Goal: Task Accomplishment & Management: Use online tool/utility

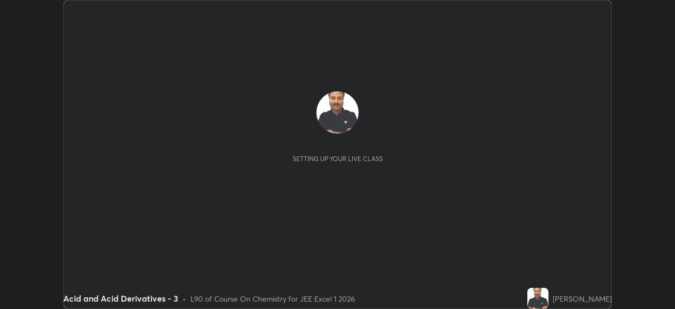
scroll to position [309, 675]
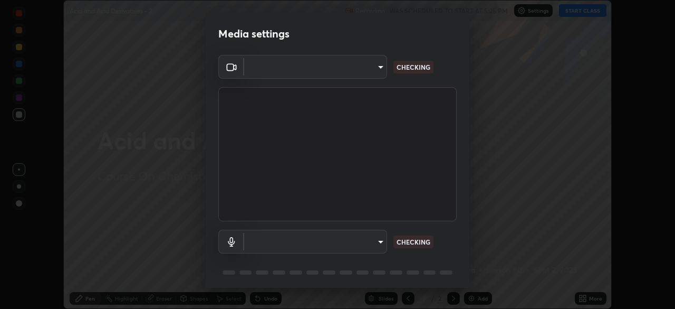
type input "5b0ce39d11be3a435715daab6ad7fa25508616855f5d18a60cdf0faa8df0ce2b"
type input "a1042adff76ea4b5505a52ff3a0232de4086f7e529f4609d60403d5288817579"
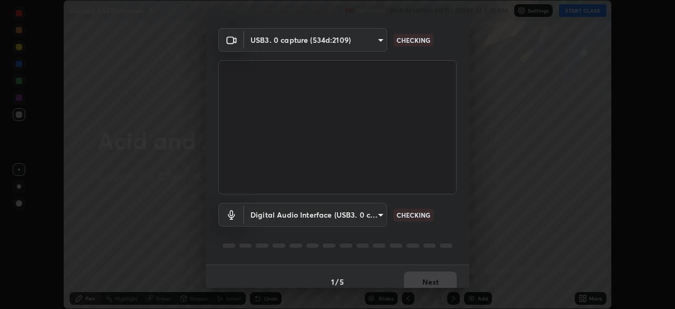
scroll to position [37, 0]
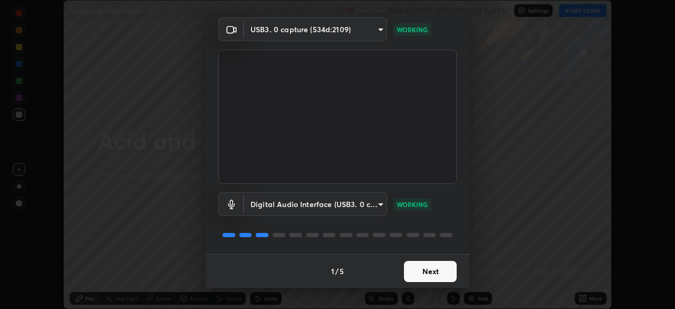
click at [431, 272] on button "Next" at bounding box center [430, 271] width 53 height 21
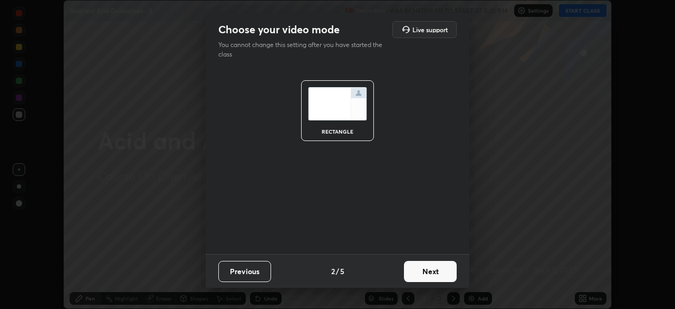
scroll to position [0, 0]
click at [432, 274] on button "Next" at bounding box center [430, 271] width 53 height 21
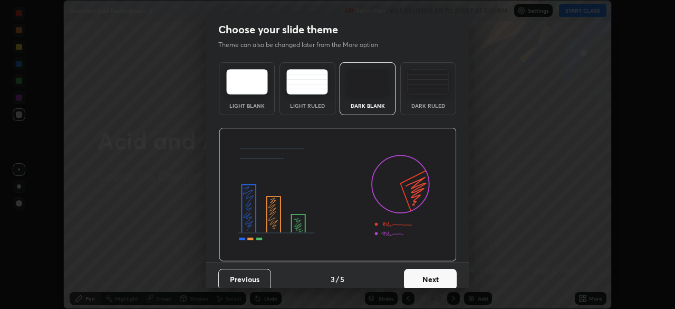
click at [431, 274] on button "Next" at bounding box center [430, 279] width 53 height 21
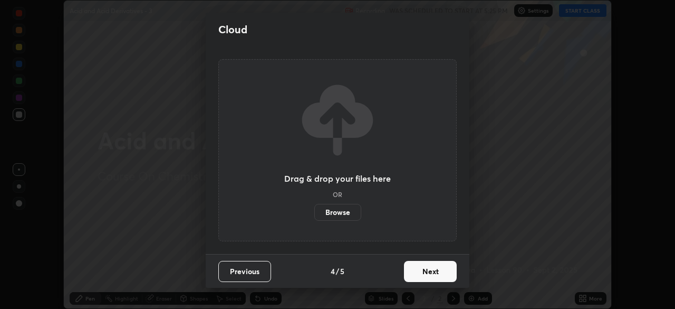
click at [431, 275] on button "Next" at bounding box center [430, 271] width 53 height 21
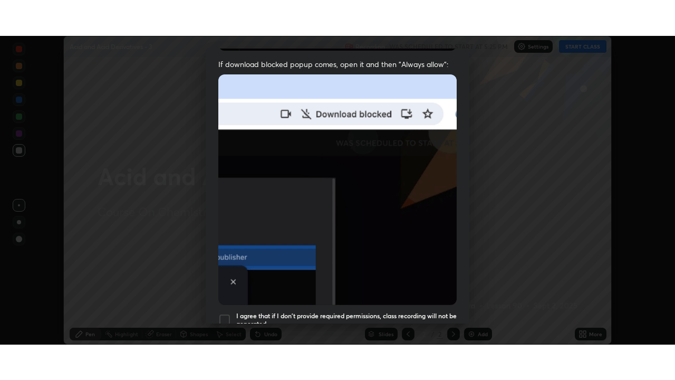
scroll to position [253, 0]
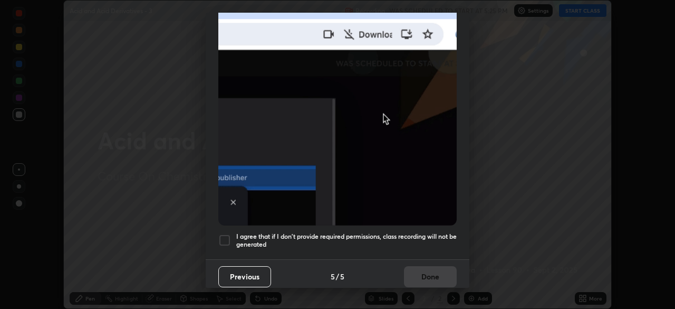
click at [224, 237] on div at bounding box center [224, 240] width 13 height 13
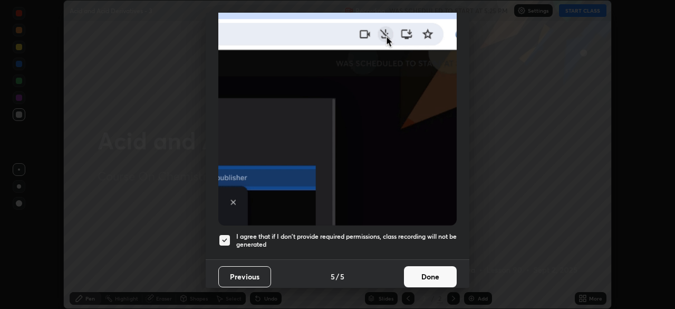
click at [424, 267] on button "Done" at bounding box center [430, 276] width 53 height 21
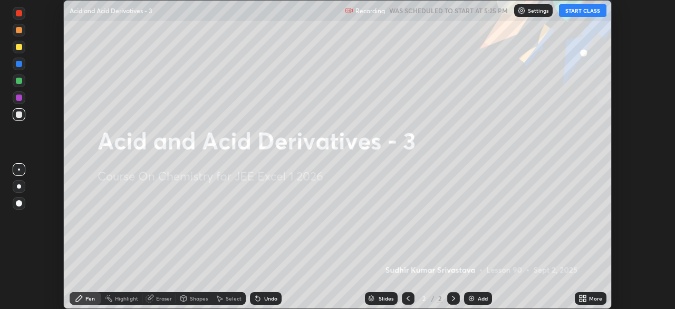
click at [575, 9] on button "START CLASS" at bounding box center [582, 10] width 47 height 13
click at [584, 297] on icon at bounding box center [585, 296] width 3 height 3
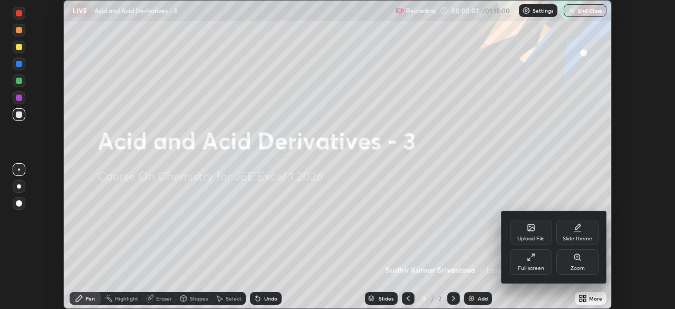
click at [528, 258] on icon at bounding box center [531, 257] width 8 height 8
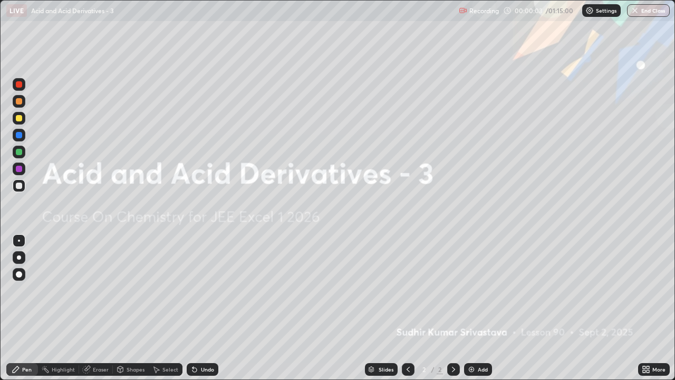
scroll to position [380, 675]
click at [483, 308] on div "Add" at bounding box center [483, 369] width 10 height 5
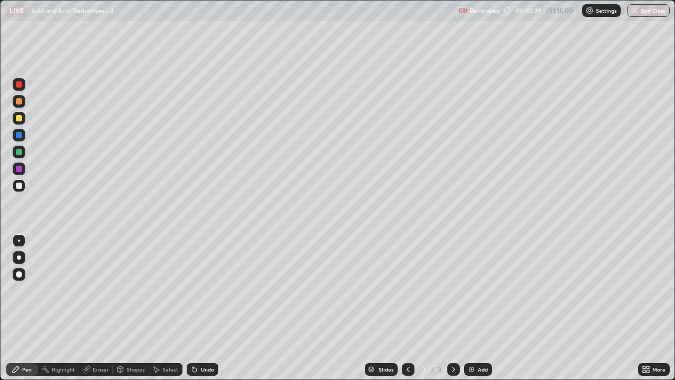
click at [101, 308] on div "Eraser" at bounding box center [101, 369] width 16 height 5
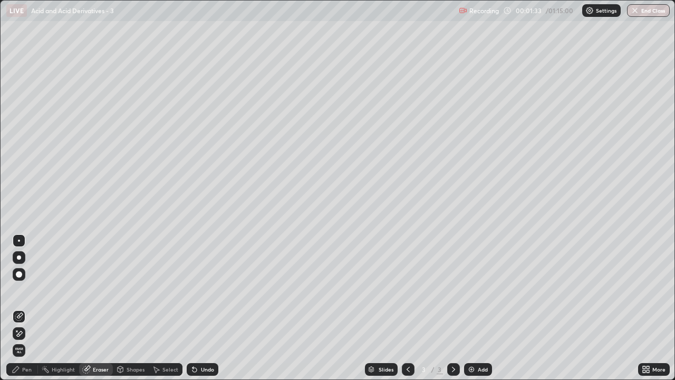
click at [23, 308] on div "Pen" at bounding box center [26, 369] width 9 height 5
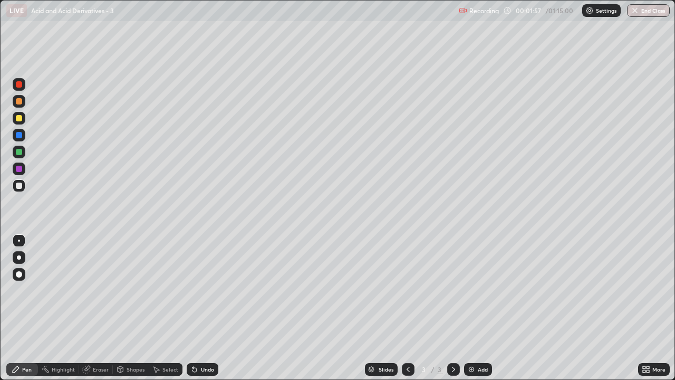
click at [100, 308] on div "Eraser" at bounding box center [101, 369] width 16 height 5
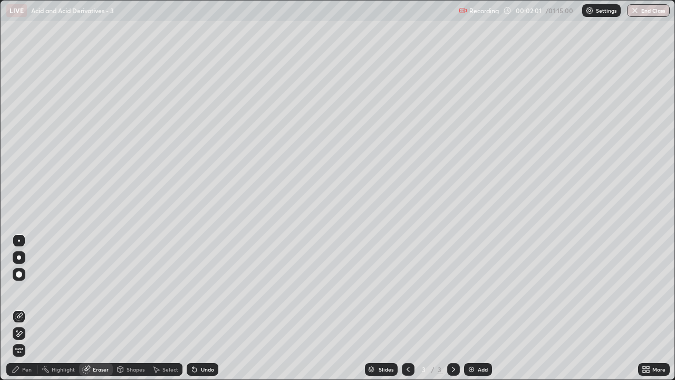
click at [100, 308] on div "Eraser" at bounding box center [101, 369] width 16 height 5
click at [29, 308] on div "Pen" at bounding box center [26, 369] width 9 height 5
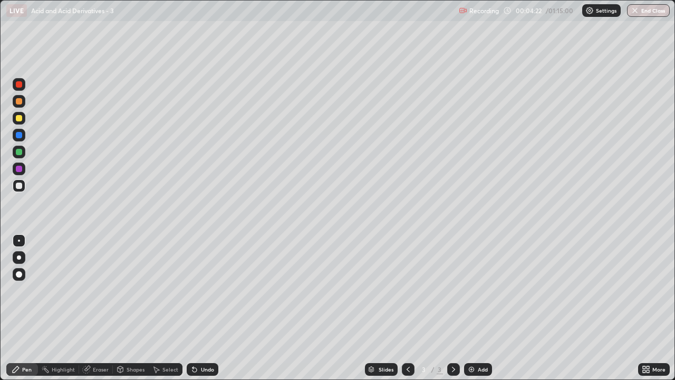
click at [455, 308] on div at bounding box center [453, 369] width 13 height 13
click at [485, 308] on div "Add" at bounding box center [478, 369] width 28 height 13
click at [477, 308] on div "Add" at bounding box center [478, 369] width 28 height 13
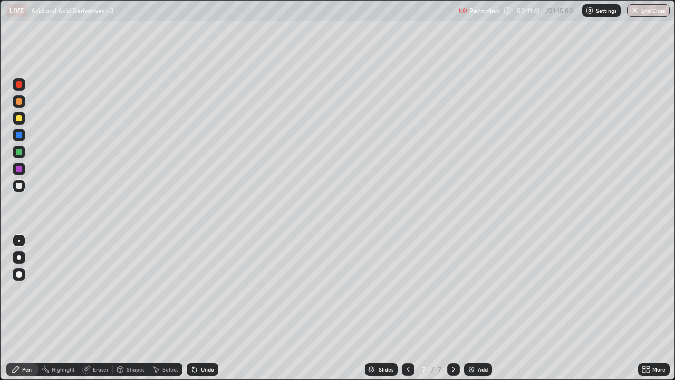
click at [99, 308] on div "Eraser" at bounding box center [101, 369] width 16 height 5
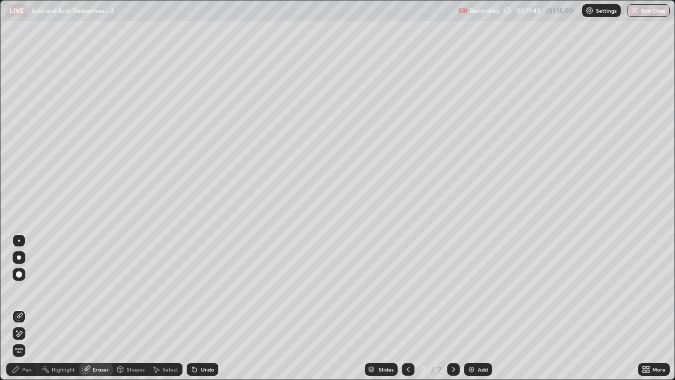
click at [26, 308] on div "Pen" at bounding box center [26, 369] width 9 height 5
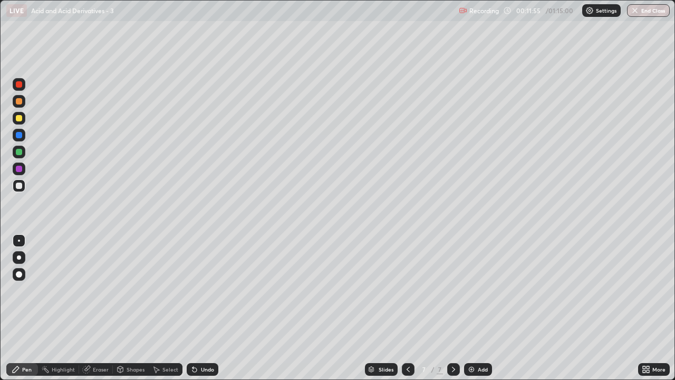
click at [98, 308] on div "Eraser" at bounding box center [96, 369] width 34 height 13
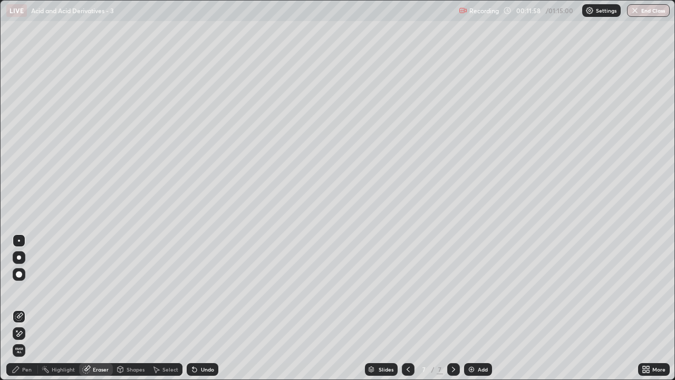
click at [29, 308] on div "Pen" at bounding box center [26, 369] width 9 height 5
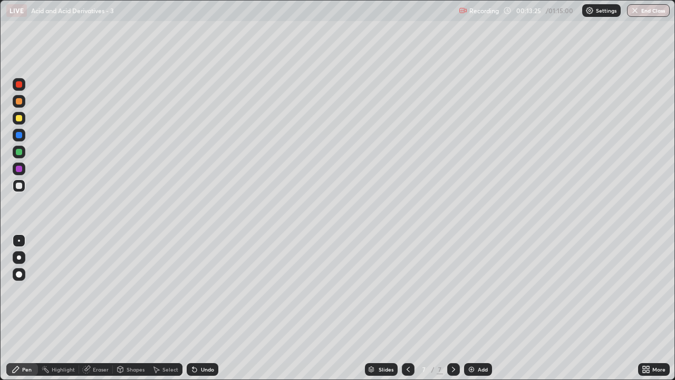
click at [447, 308] on div at bounding box center [453, 369] width 13 height 13
click at [453, 308] on icon at bounding box center [454, 369] width 8 height 8
click at [477, 308] on div "Add" at bounding box center [478, 369] width 28 height 13
click at [479, 308] on div "Add" at bounding box center [483, 369] width 10 height 5
click at [102, 308] on div "Eraser" at bounding box center [101, 369] width 16 height 5
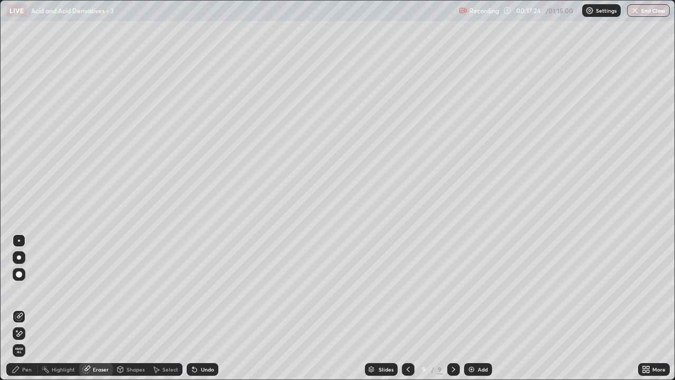
click at [26, 308] on div "Pen" at bounding box center [26, 369] width 9 height 5
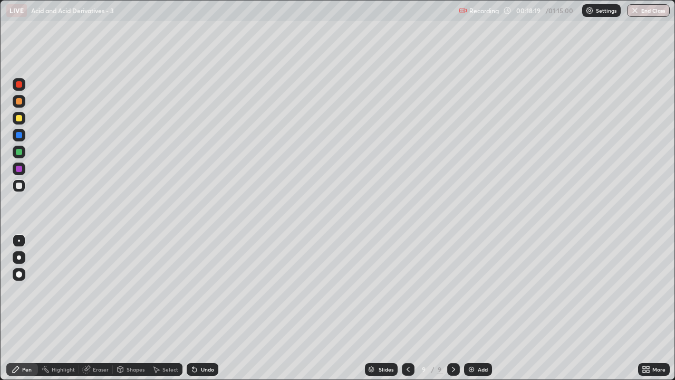
click at [102, 308] on div "Eraser" at bounding box center [101, 369] width 16 height 5
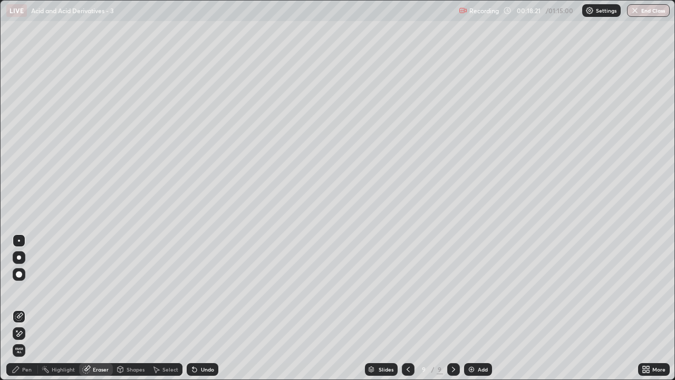
click at [27, 308] on div "Pen" at bounding box center [26, 369] width 9 height 5
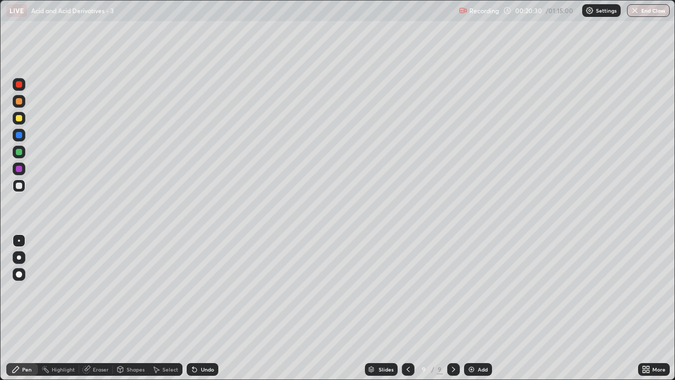
click at [450, 308] on icon at bounding box center [454, 369] width 8 height 8
click at [477, 308] on div "Slides 9 / 9 Add" at bounding box center [428, 369] width 420 height 21
click at [478, 308] on div "Add" at bounding box center [483, 369] width 10 height 5
click at [102, 308] on div "Eraser" at bounding box center [101, 369] width 16 height 5
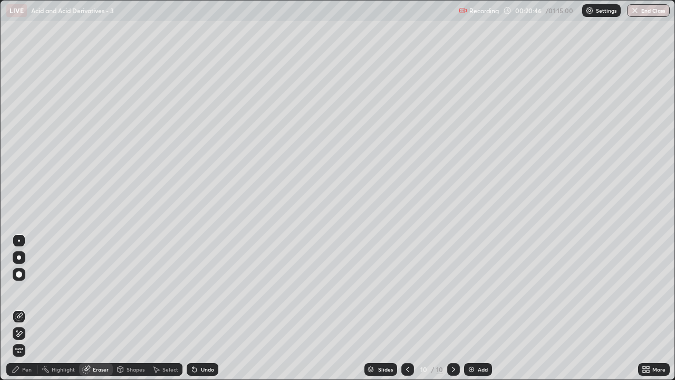
click at [27, 308] on div "Pen" at bounding box center [26, 369] width 9 height 5
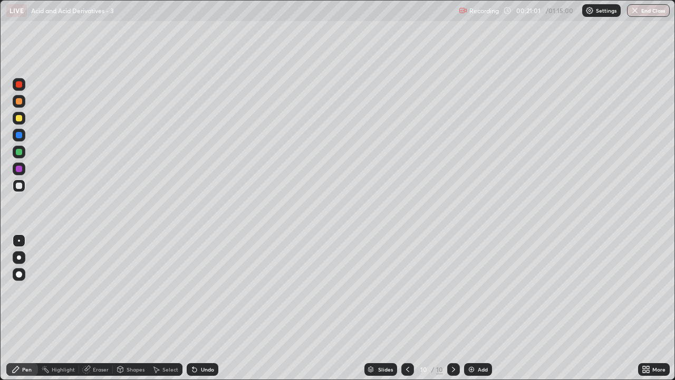
click at [406, 308] on icon at bounding box center [408, 369] width 8 height 8
click at [479, 308] on div "Add" at bounding box center [483, 369] width 10 height 5
click at [408, 308] on icon at bounding box center [408, 369] width 8 height 8
click at [449, 308] on div at bounding box center [453, 369] width 13 height 13
click at [453, 308] on icon at bounding box center [453, 369] width 3 height 5
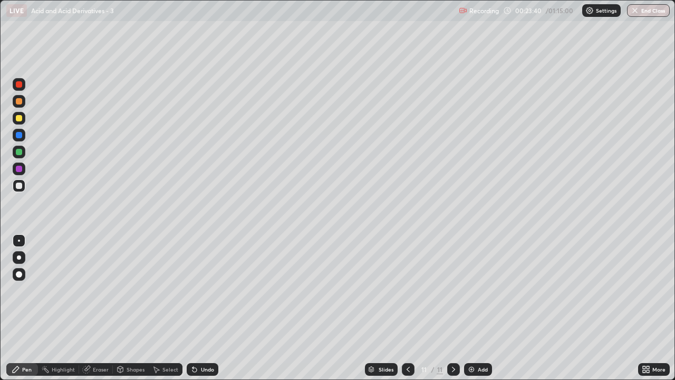
click at [410, 308] on icon at bounding box center [408, 369] width 8 height 8
click at [408, 308] on icon at bounding box center [408, 369] width 8 height 8
click at [458, 308] on div at bounding box center [453, 369] width 13 height 13
click at [455, 308] on div at bounding box center [453, 369] width 13 height 13
click at [453, 308] on div at bounding box center [453, 369] width 13 height 21
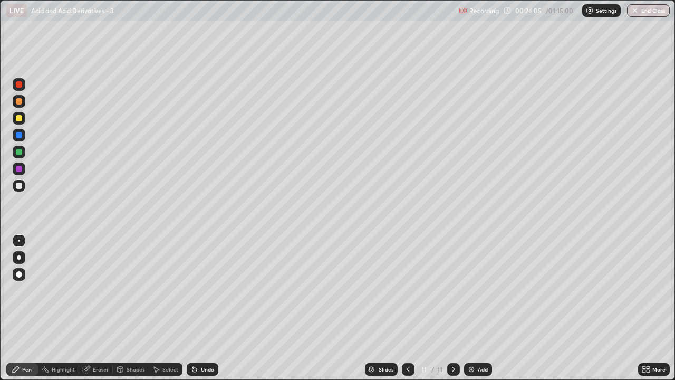
click at [104, 308] on div "Eraser" at bounding box center [101, 369] width 16 height 5
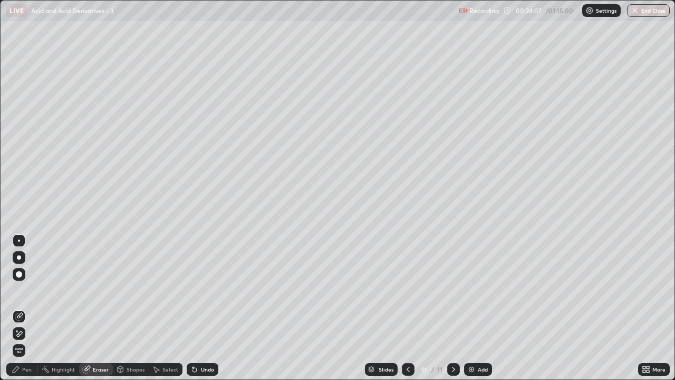
click at [29, 308] on div "Pen" at bounding box center [22, 369] width 32 height 13
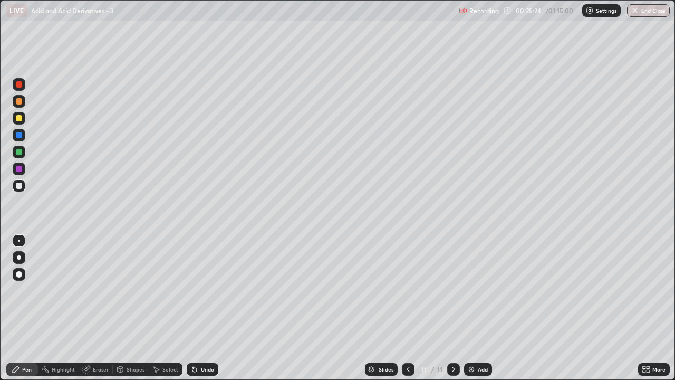
click at [485, 308] on div "Add" at bounding box center [483, 369] width 10 height 5
click at [482, 308] on div "Add" at bounding box center [478, 369] width 28 height 13
click at [487, 308] on div "Add" at bounding box center [483, 369] width 10 height 5
click at [101, 308] on div "Eraser" at bounding box center [101, 369] width 16 height 5
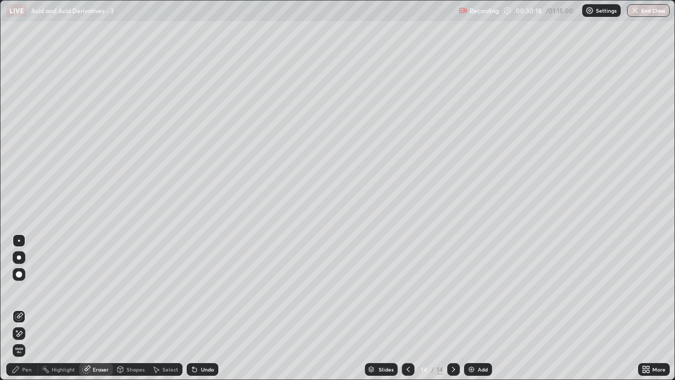
click at [31, 308] on div "Pen" at bounding box center [26, 369] width 9 height 5
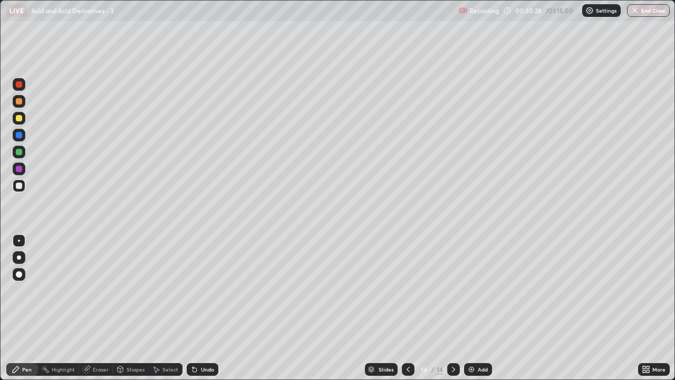
click at [24, 308] on div "Pen" at bounding box center [26, 369] width 9 height 5
click at [481, 308] on div "Slides 14 / 14 Add" at bounding box center [428, 369] width 420 height 21
click at [479, 308] on div "Add" at bounding box center [478, 369] width 28 height 13
click at [106, 308] on div "Eraser" at bounding box center [96, 369] width 34 height 13
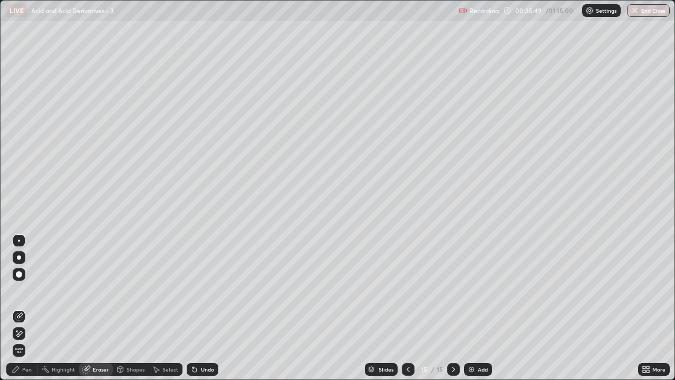
click at [28, 308] on div "Pen" at bounding box center [26, 369] width 9 height 5
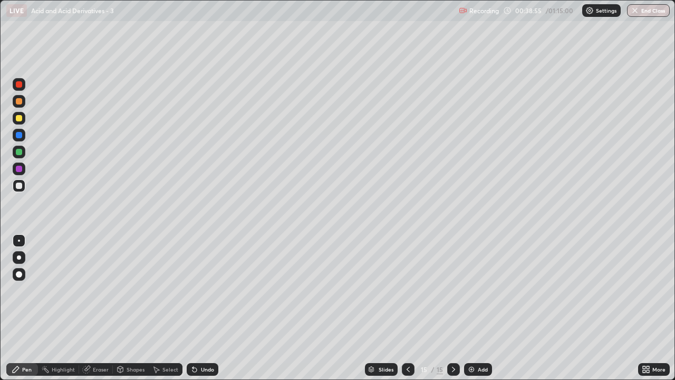
click at [401, 308] on div "Slides 15 / 15 Add" at bounding box center [428, 369] width 420 height 21
click at [403, 308] on div at bounding box center [408, 369] width 13 height 13
click at [440, 308] on div "15" at bounding box center [440, 369] width 6 height 9
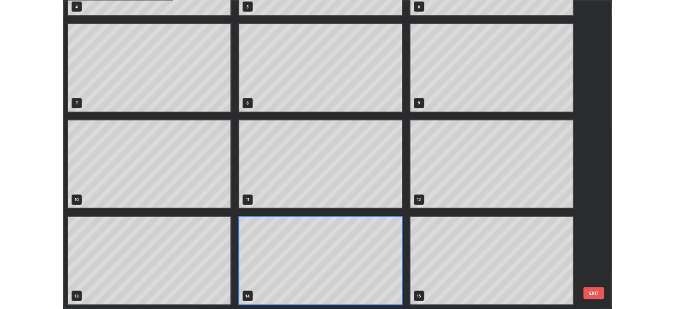
scroll to position [376, 669]
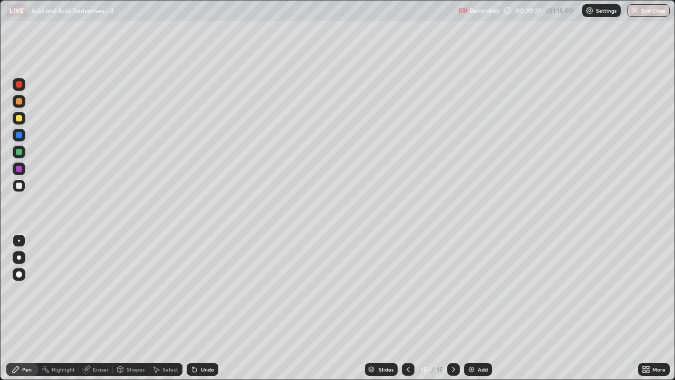
click at [492, 308] on div "Slides 15 / 15 Add" at bounding box center [428, 369] width 420 height 21
click at [484, 308] on div "Add" at bounding box center [483, 369] width 10 height 5
click at [478, 308] on div "Add" at bounding box center [483, 369] width 10 height 5
click at [100, 308] on div "Eraser" at bounding box center [101, 369] width 16 height 5
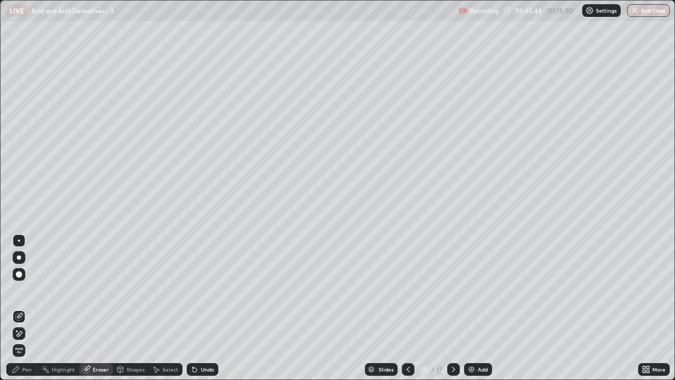
click at [98, 308] on div "Eraser" at bounding box center [101, 369] width 16 height 5
click at [28, 308] on div "Pen" at bounding box center [26, 369] width 9 height 5
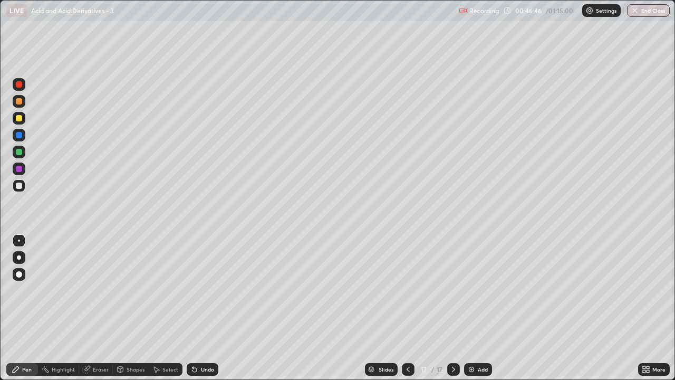
click at [109, 308] on div "Eraser" at bounding box center [96, 369] width 34 height 13
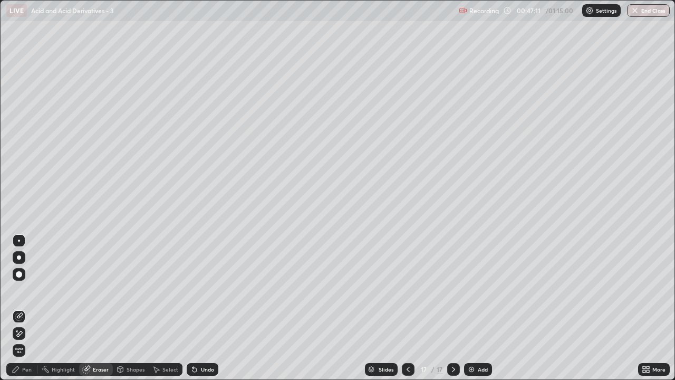
click at [27, 308] on div "Pen" at bounding box center [26, 369] width 9 height 5
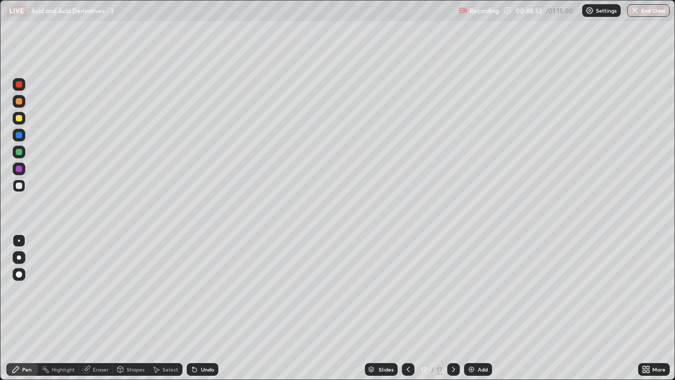
click at [489, 308] on div "Add" at bounding box center [478, 369] width 28 height 13
click at [479, 308] on div "Add" at bounding box center [483, 369] width 10 height 5
click at [99, 308] on div "Eraser" at bounding box center [101, 369] width 16 height 5
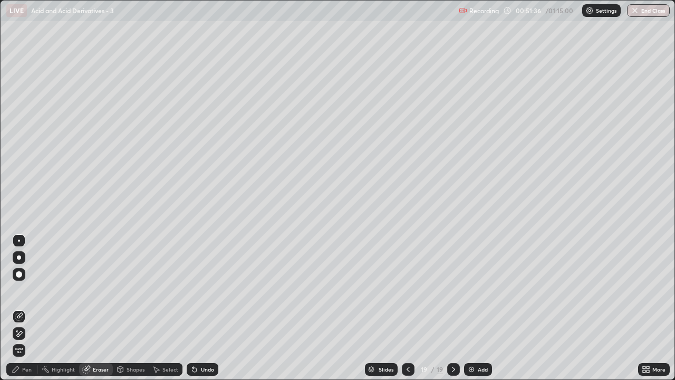
click at [28, 308] on div "Pen" at bounding box center [22, 369] width 32 height 13
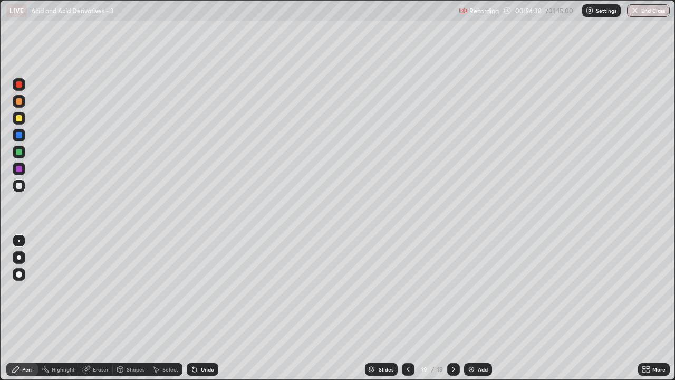
click at [480, 308] on div "Add" at bounding box center [483, 369] width 10 height 5
click at [104, 308] on div "Eraser" at bounding box center [101, 369] width 16 height 5
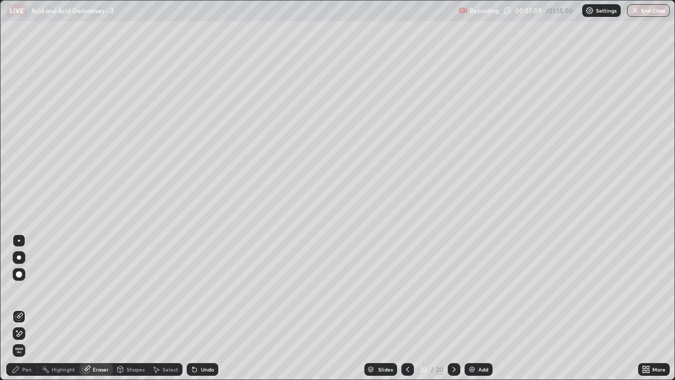
click at [33, 308] on div "Pen" at bounding box center [22, 369] width 32 height 13
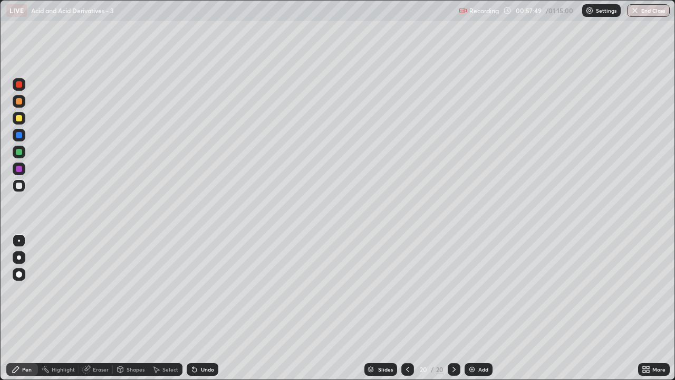
click at [104, 308] on div "Eraser" at bounding box center [101, 369] width 16 height 5
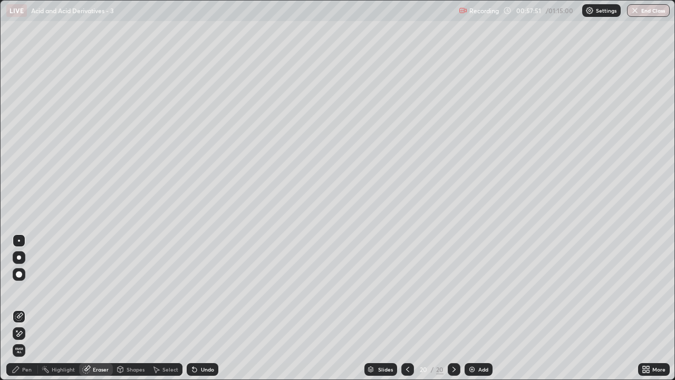
click at [24, 308] on div "Pen" at bounding box center [22, 369] width 32 height 13
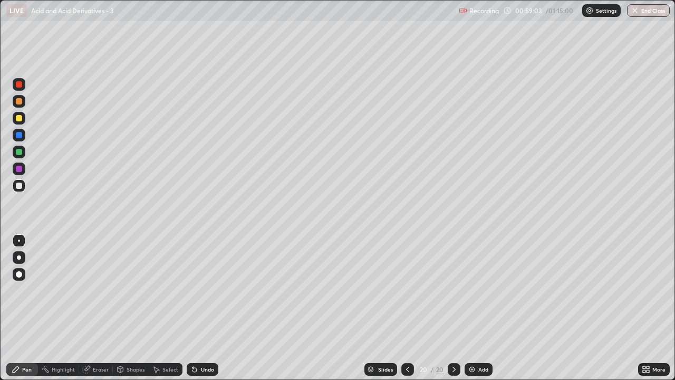
click at [483, 308] on div "Add" at bounding box center [484, 369] width 10 height 5
click at [482, 308] on div "Add" at bounding box center [483, 369] width 10 height 5
click at [109, 308] on div "Eraser" at bounding box center [96, 369] width 34 height 13
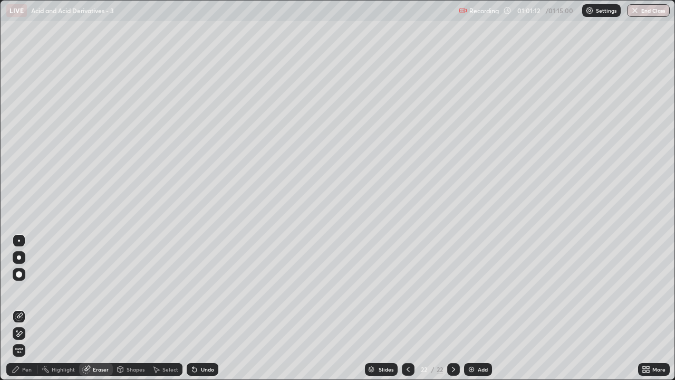
click at [28, 308] on div "Pen" at bounding box center [26, 369] width 9 height 5
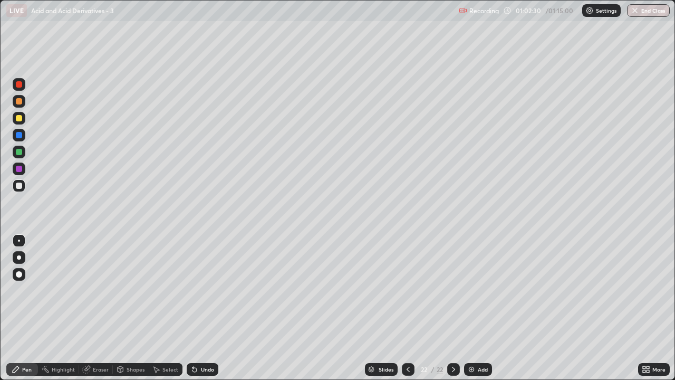
click at [102, 308] on div "Eraser" at bounding box center [101, 369] width 16 height 5
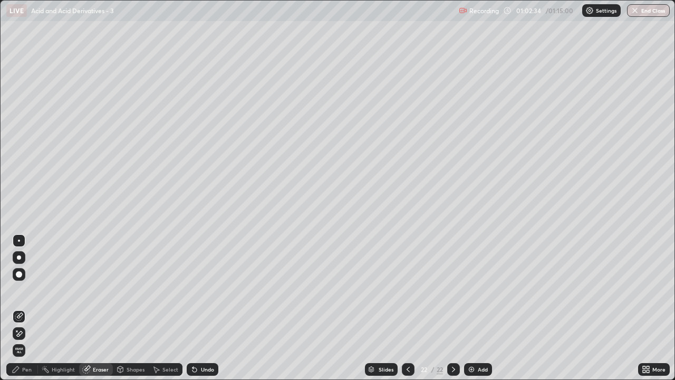
click at [31, 308] on div "Pen" at bounding box center [26, 369] width 9 height 5
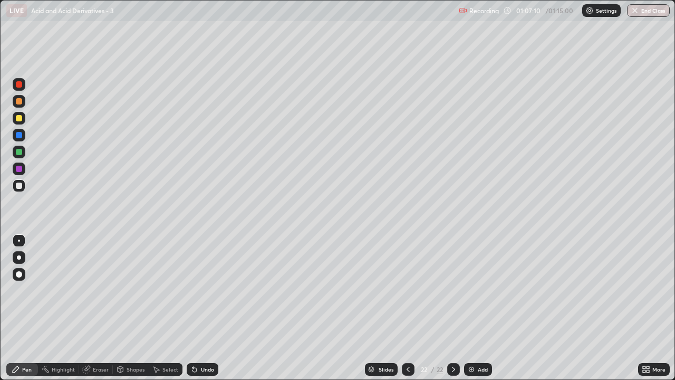
click at [480, 308] on div "Add" at bounding box center [478, 369] width 28 height 13
click at [646, 7] on button "End Class" at bounding box center [649, 10] width 42 height 13
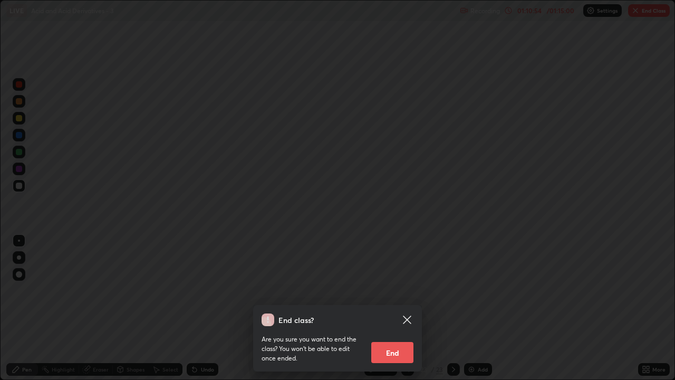
click at [392, 308] on button "End" at bounding box center [393, 352] width 42 height 21
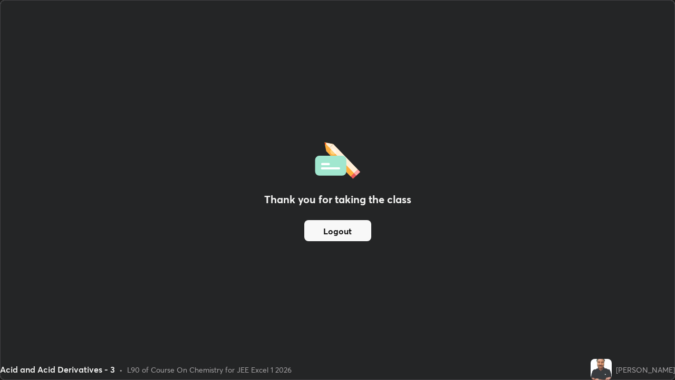
click at [336, 232] on button "Logout" at bounding box center [337, 230] width 67 height 21
click at [337, 231] on button "Logout" at bounding box center [337, 230] width 67 height 21
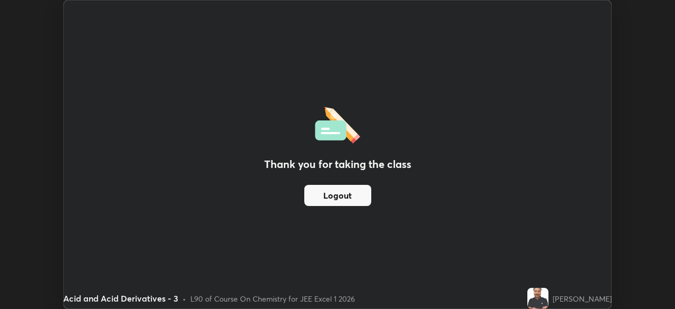
scroll to position [52462, 52095]
